Goal: Register for event/course

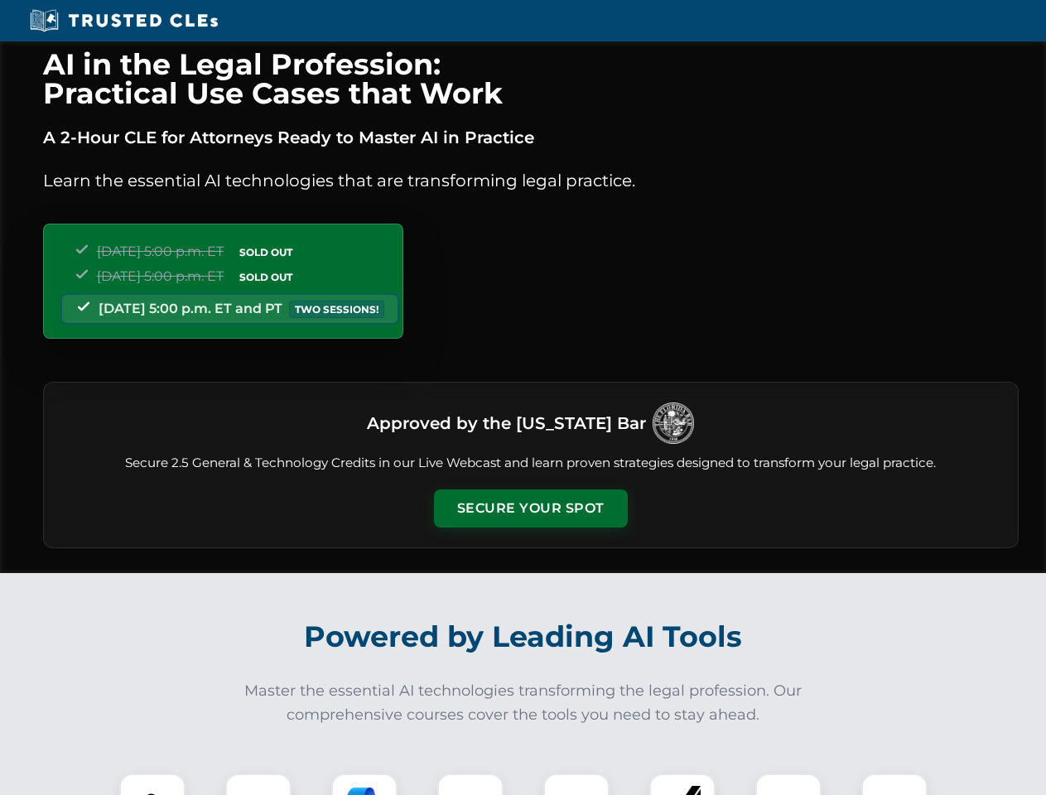
click at [530, 509] on button "Secure Your Spot" at bounding box center [531, 509] width 194 height 38
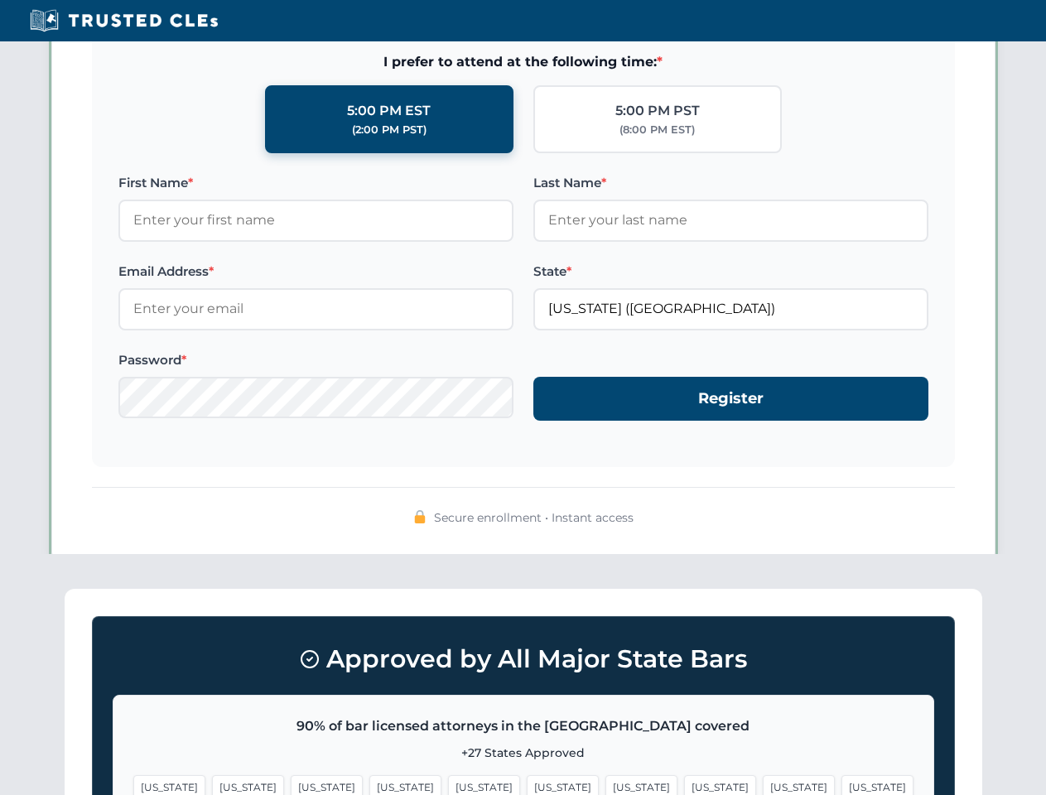
click at [527, 785] on span "[US_STATE]" at bounding box center [563, 787] width 72 height 24
click at [606, 785] on span "[US_STATE]" at bounding box center [642, 787] width 72 height 24
click at [763, 785] on span "[US_STATE]" at bounding box center [799, 787] width 72 height 24
